Goal: Transaction & Acquisition: Purchase product/service

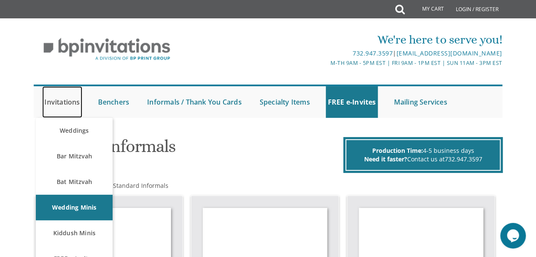
click at [65, 106] on link "Invitations" at bounding box center [62, 102] width 40 height 32
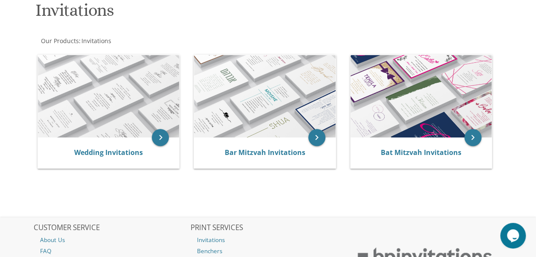
scroll to position [228, 0]
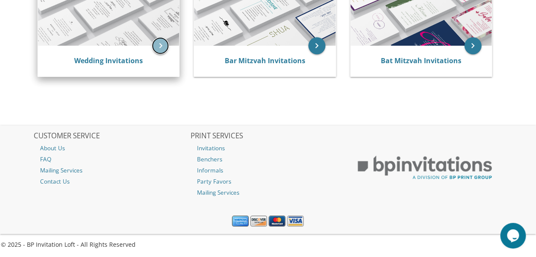
click at [157, 40] on icon "keyboard_arrow_right" at bounding box center [160, 45] width 17 height 17
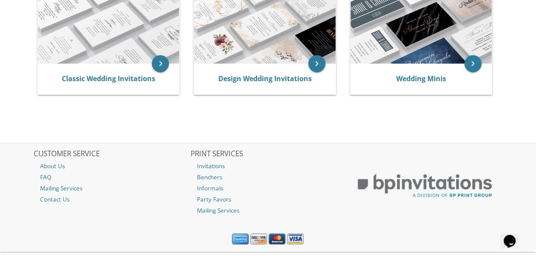
scroll to position [131, 0]
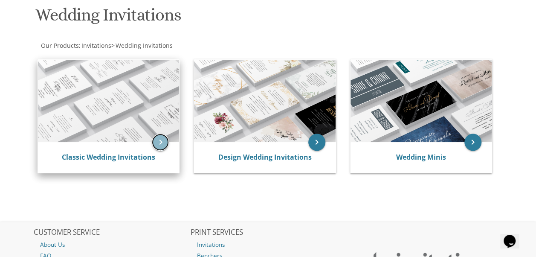
click at [159, 139] on icon "keyboard_arrow_right" at bounding box center [160, 141] width 17 height 17
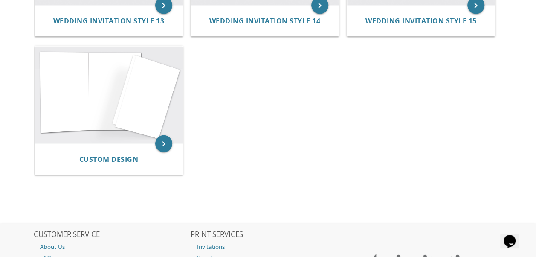
scroll to position [936, 0]
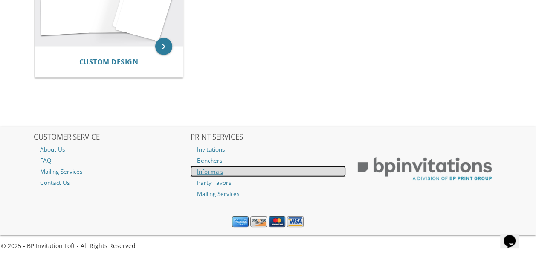
click at [221, 170] on link "Informals" at bounding box center [267, 171] width 155 height 11
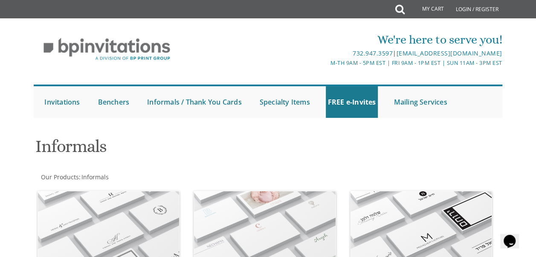
drag, startPoint x: 536, startPoint y: 46, endPoint x: 544, endPoint y: 71, distance: 25.6
click at [536, 71] on html "My Cart Total: View Cart Item(s) Submit My Cart Total: View Cart Item(s) Login …" at bounding box center [268, 128] width 536 height 257
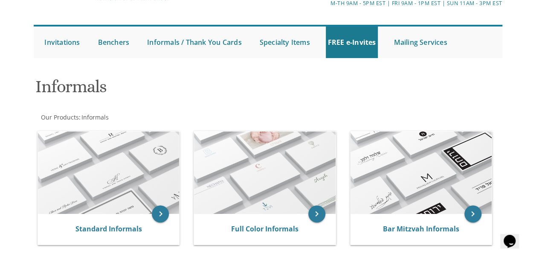
scroll to position [125, 0]
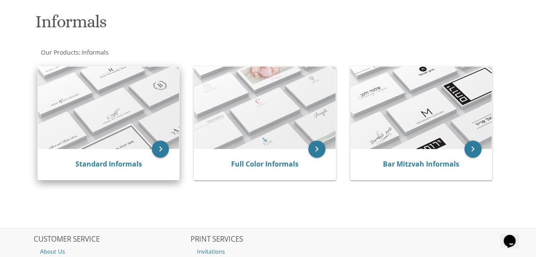
click at [75, 122] on img at bounding box center [108, 108] width 141 height 82
click at [159, 145] on icon "keyboard_arrow_right" at bounding box center [160, 148] width 17 height 17
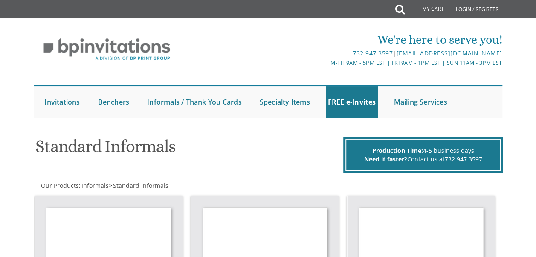
click at [536, 26] on html "My Cart Total: View Cart Item(s) Submit My Cart Total: View Cart Item(s) Login …" at bounding box center [268, 128] width 536 height 257
